Goal: Answer question/provide support: Share knowledge or assist other users

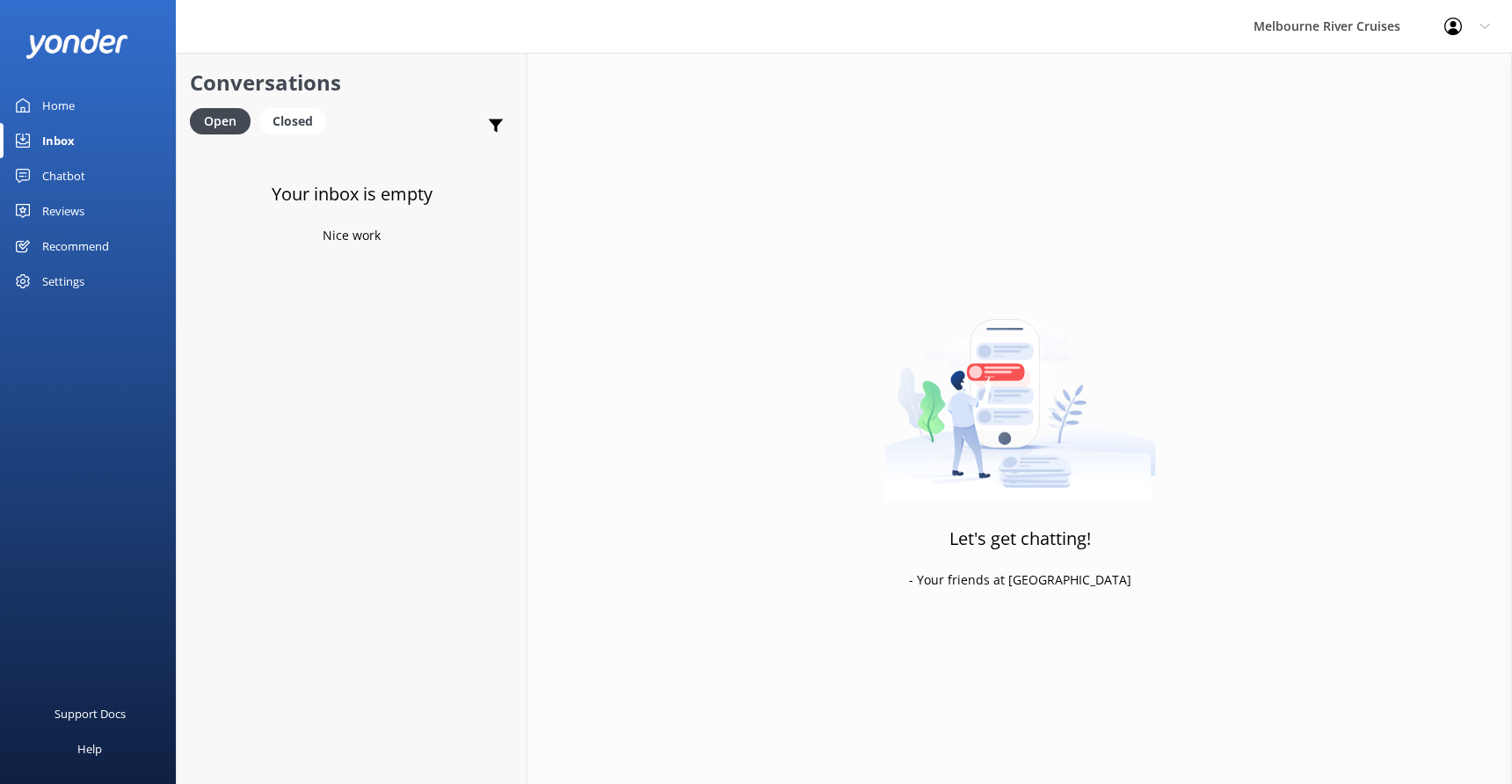
click at [43, 105] on div "Home" at bounding box center [58, 105] width 32 height 35
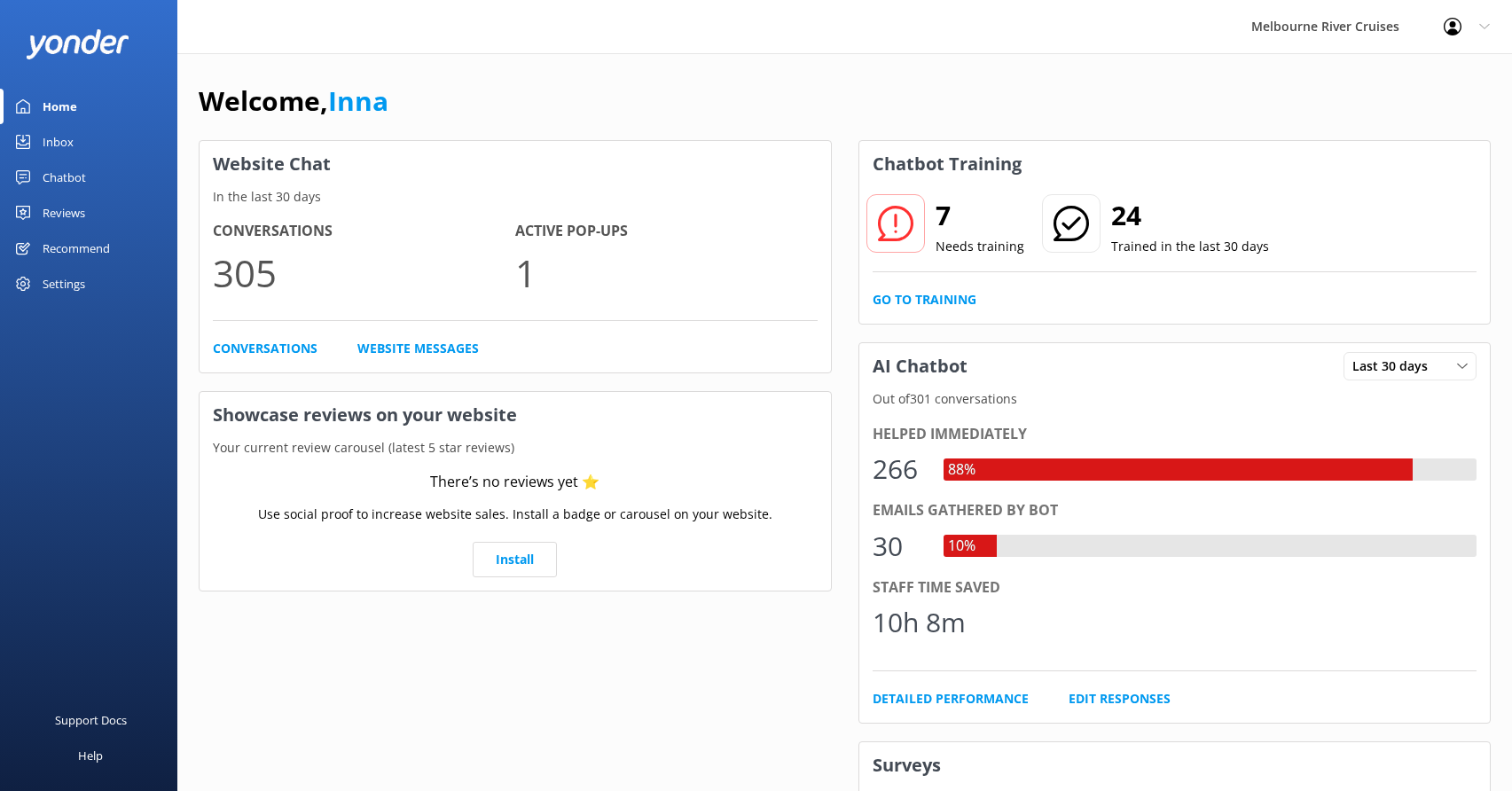
click at [54, 141] on div "Inbox" at bounding box center [58, 141] width 31 height 36
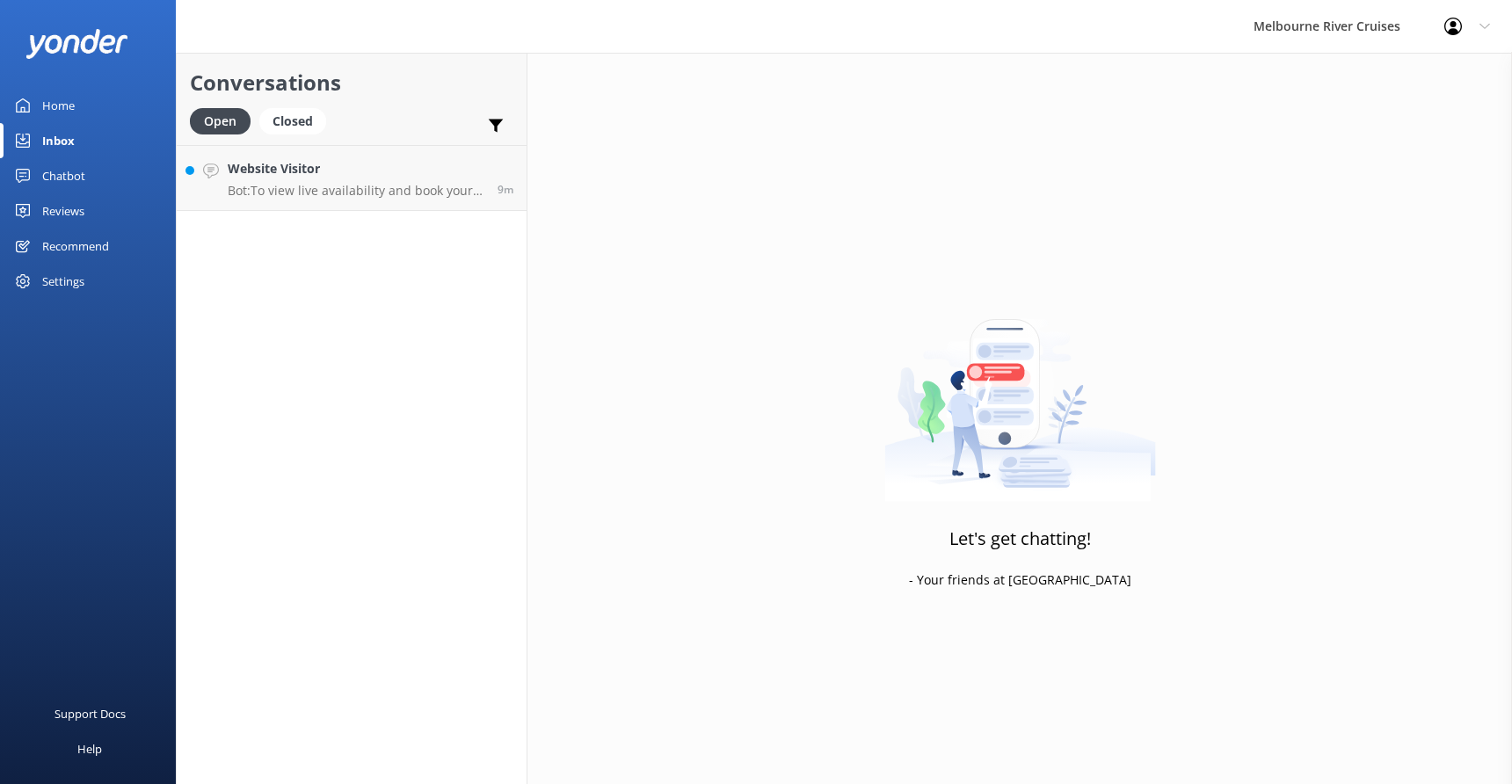
click at [63, 180] on div "Chatbot" at bounding box center [63, 175] width 43 height 35
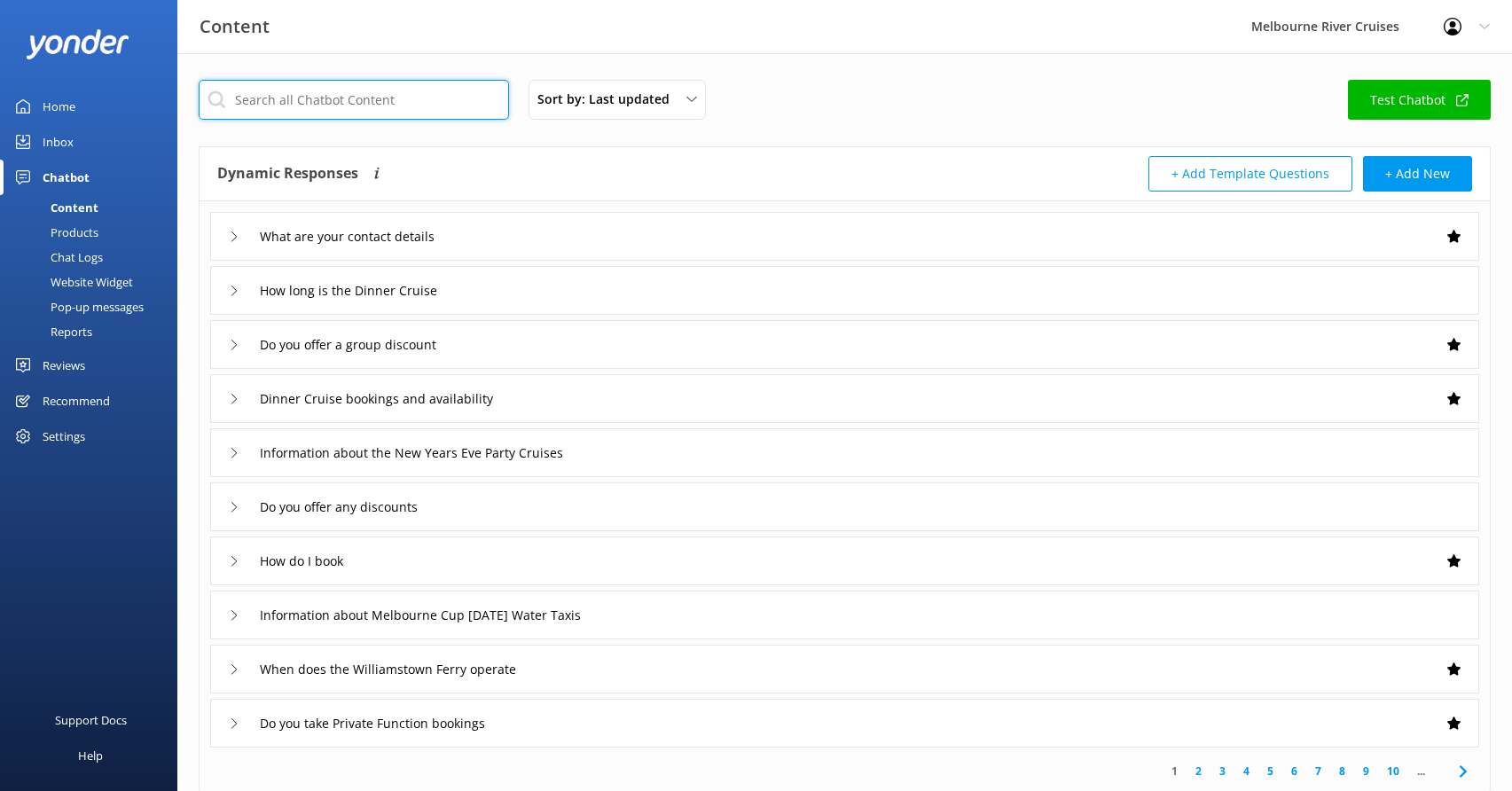
click at [257, 100] on input "text" at bounding box center [353, 99] width 311 height 39
type input "wheelchair"
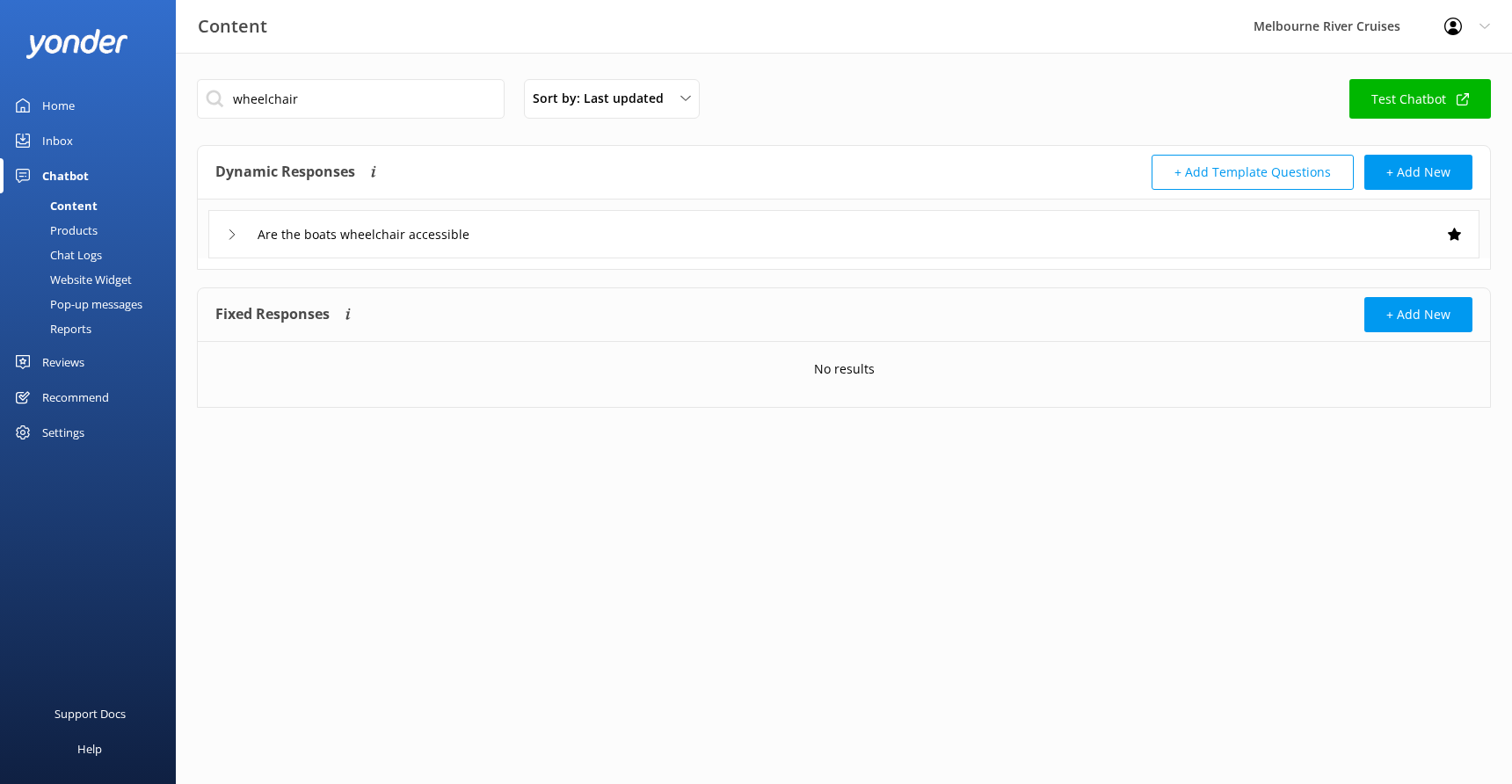
click at [600, 227] on div "Are the boats wheelchair accessible" at bounding box center [843, 234] width 1272 height 49
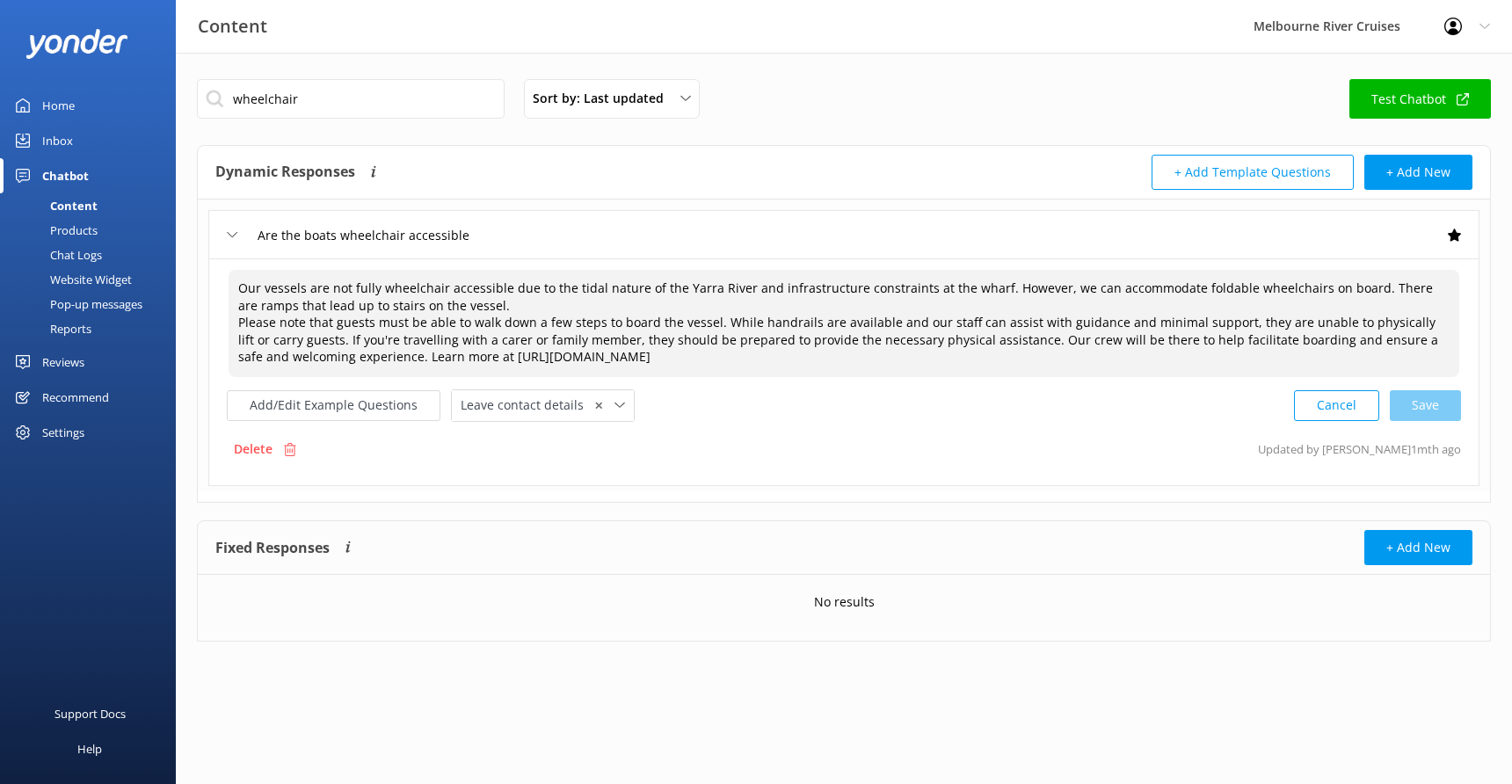
drag, startPoint x: 233, startPoint y: 285, endPoint x: 867, endPoint y: 356, distance: 638.0
click at [867, 356] on textarea "Our vessels are not fully wheelchair accessible due to the tidal nature of the …" at bounding box center [844, 323] width 1231 height 107
click at [53, 135] on div "Inbox" at bounding box center [57, 140] width 31 height 35
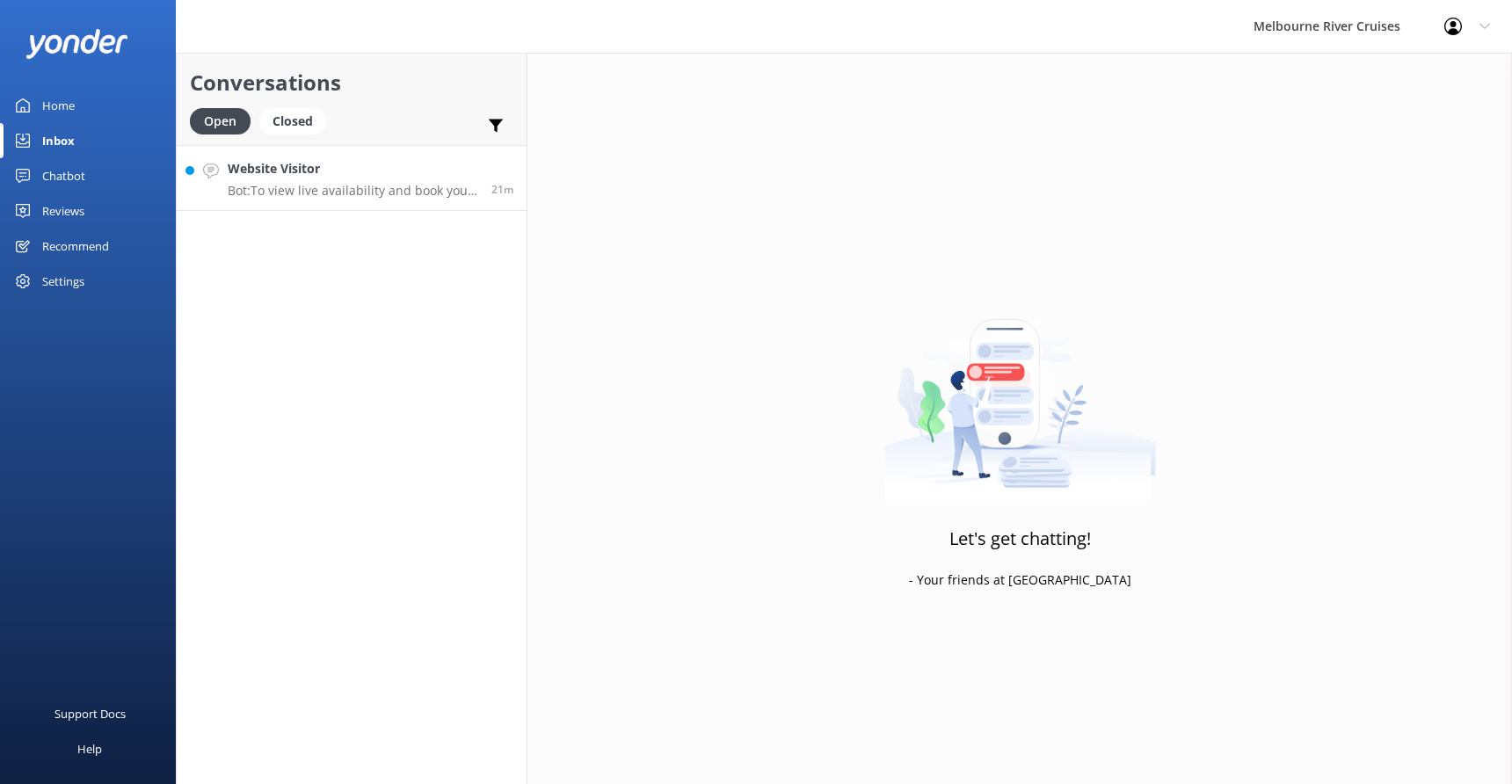
click at [299, 179] on div "Website Visitor Bot: To view live availability and book your Spirit of Melbourn…" at bounding box center [353, 178] width 251 height 38
